Goal: Find specific page/section: Find specific page/section

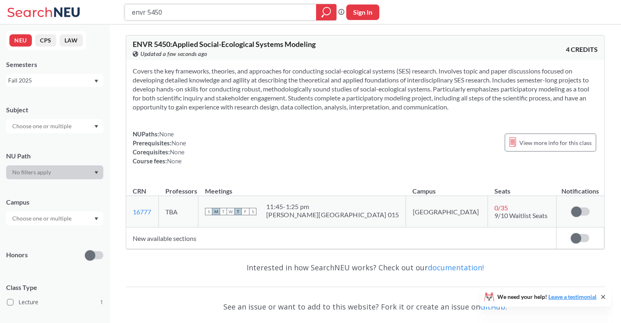
type input "envr"
paste input "[PERSON_NAME]"
type input "[PERSON_NAME]"
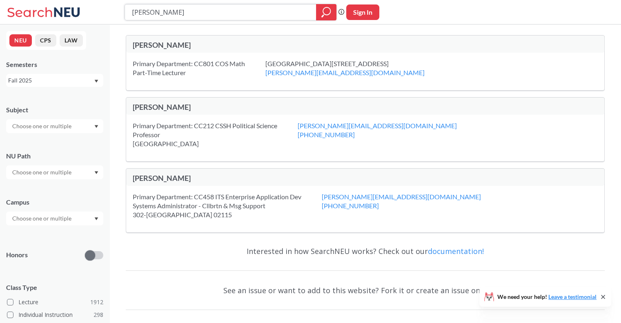
click at [209, 13] on input "[PERSON_NAME]" at bounding box center [220, 12] width 179 height 14
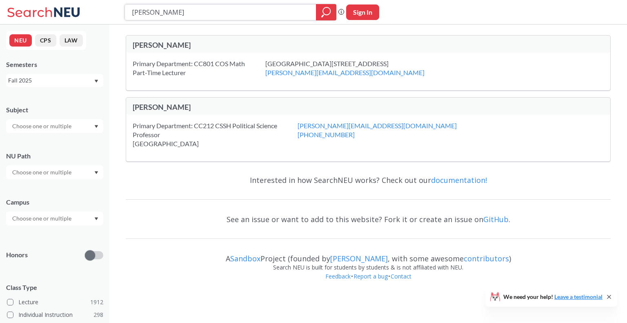
click at [238, 11] on input "[PERSON_NAME]" at bounding box center [220, 12] width 179 height 14
click at [172, 12] on input "[PERSON_NAME]" at bounding box center [220, 12] width 179 height 14
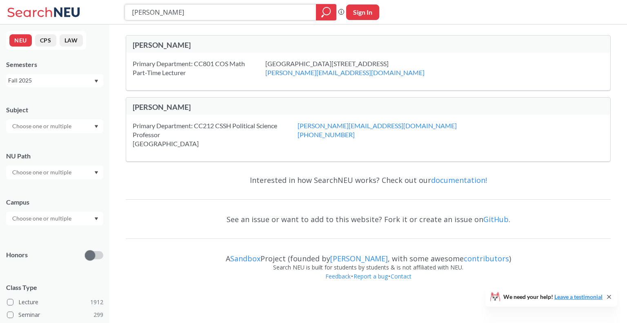
click at [172, 12] on input "[PERSON_NAME]" at bounding box center [220, 12] width 179 height 14
type input "envr 5450"
